Goal: Obtain resource: Download file/media

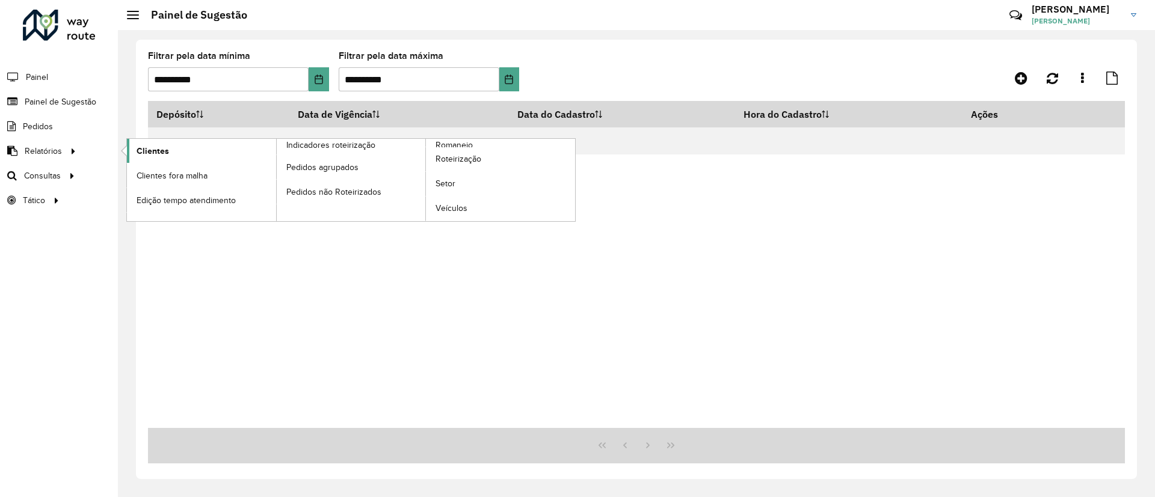
click at [165, 145] on span "Clientes" at bounding box center [153, 151] width 32 height 13
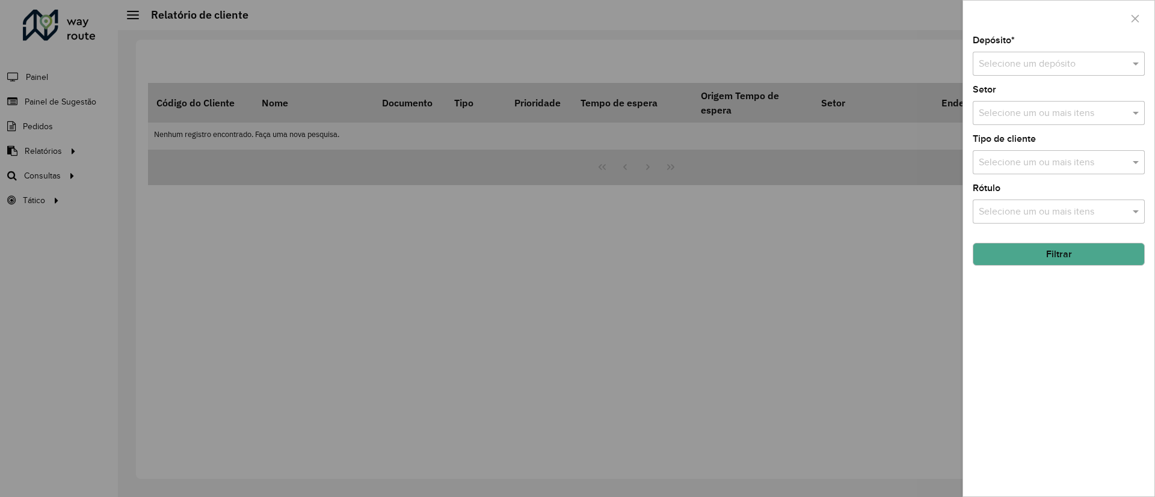
click at [1038, 54] on div "Selecione um depósito" at bounding box center [1059, 64] width 172 height 24
click at [1020, 100] on span "CDD Campinas" at bounding box center [1010, 98] width 64 height 10
click at [1015, 174] on div "Selecione um ou mais itens" at bounding box center [1059, 162] width 172 height 24
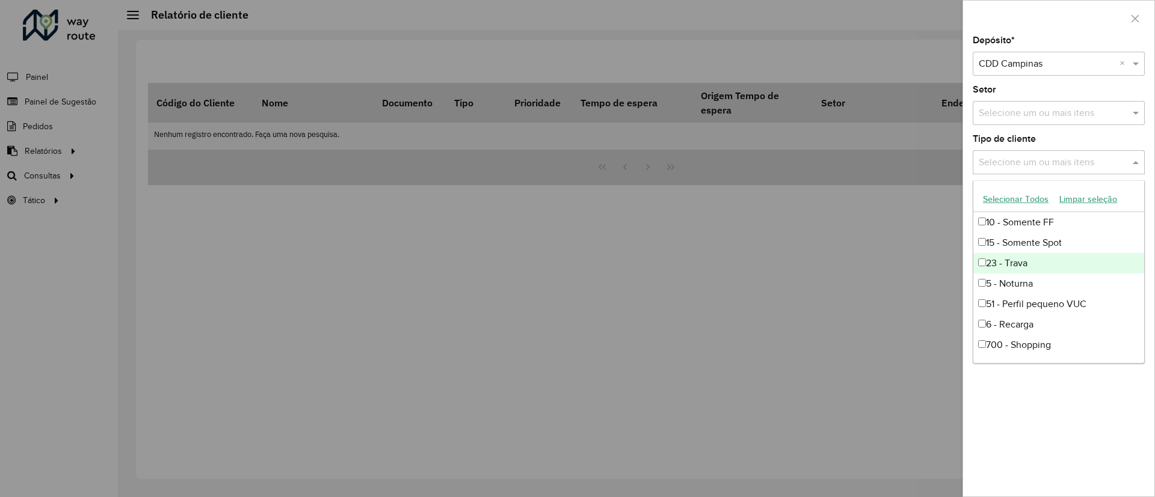
click at [1035, 258] on div "23 - Trava" at bounding box center [1058, 263] width 171 height 20
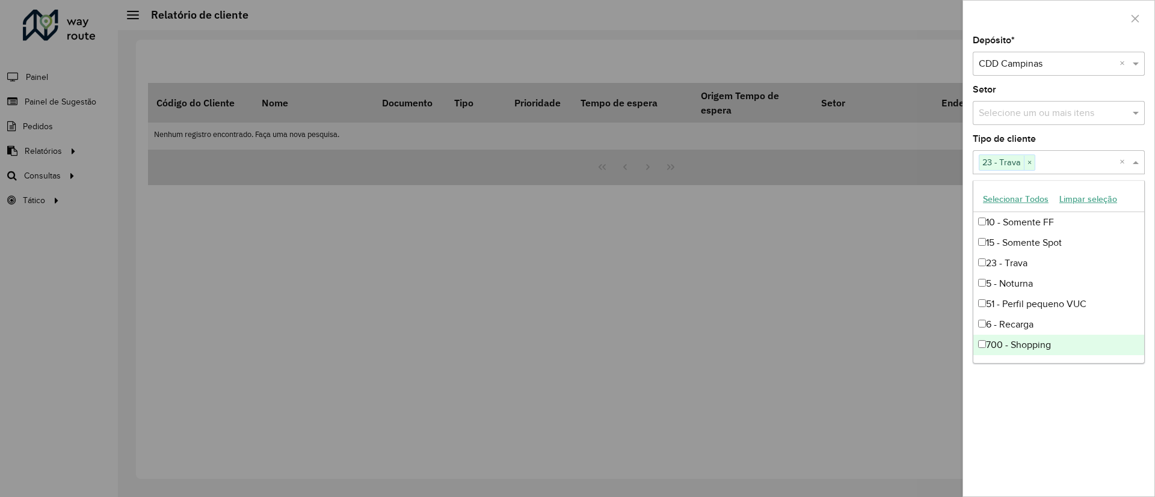
click at [1096, 386] on div "Depósito * Selecione um depósito × CDD Campinas × Setor Selecione um ou mais it…" at bounding box center [1058, 266] width 191 height 461
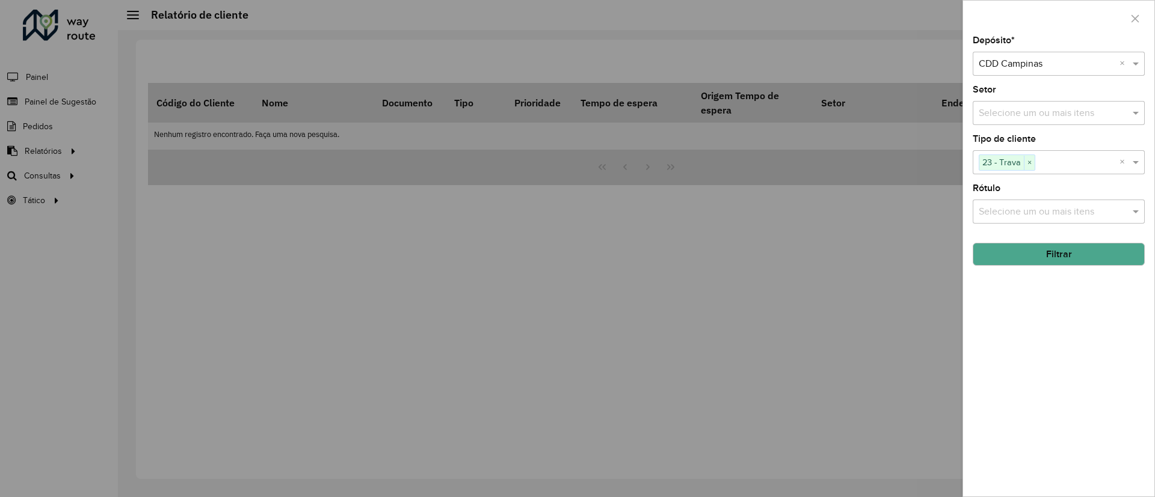
click at [1053, 245] on button "Filtrar" at bounding box center [1059, 254] width 172 height 23
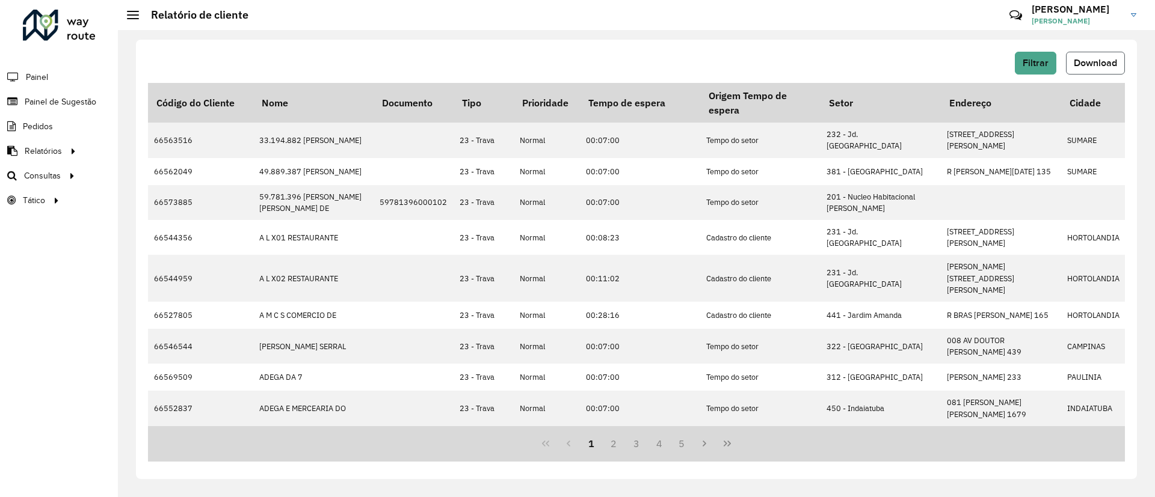
click at [1092, 66] on span "Download" at bounding box center [1095, 63] width 43 height 10
